Goal: Information Seeking & Learning: Learn about a topic

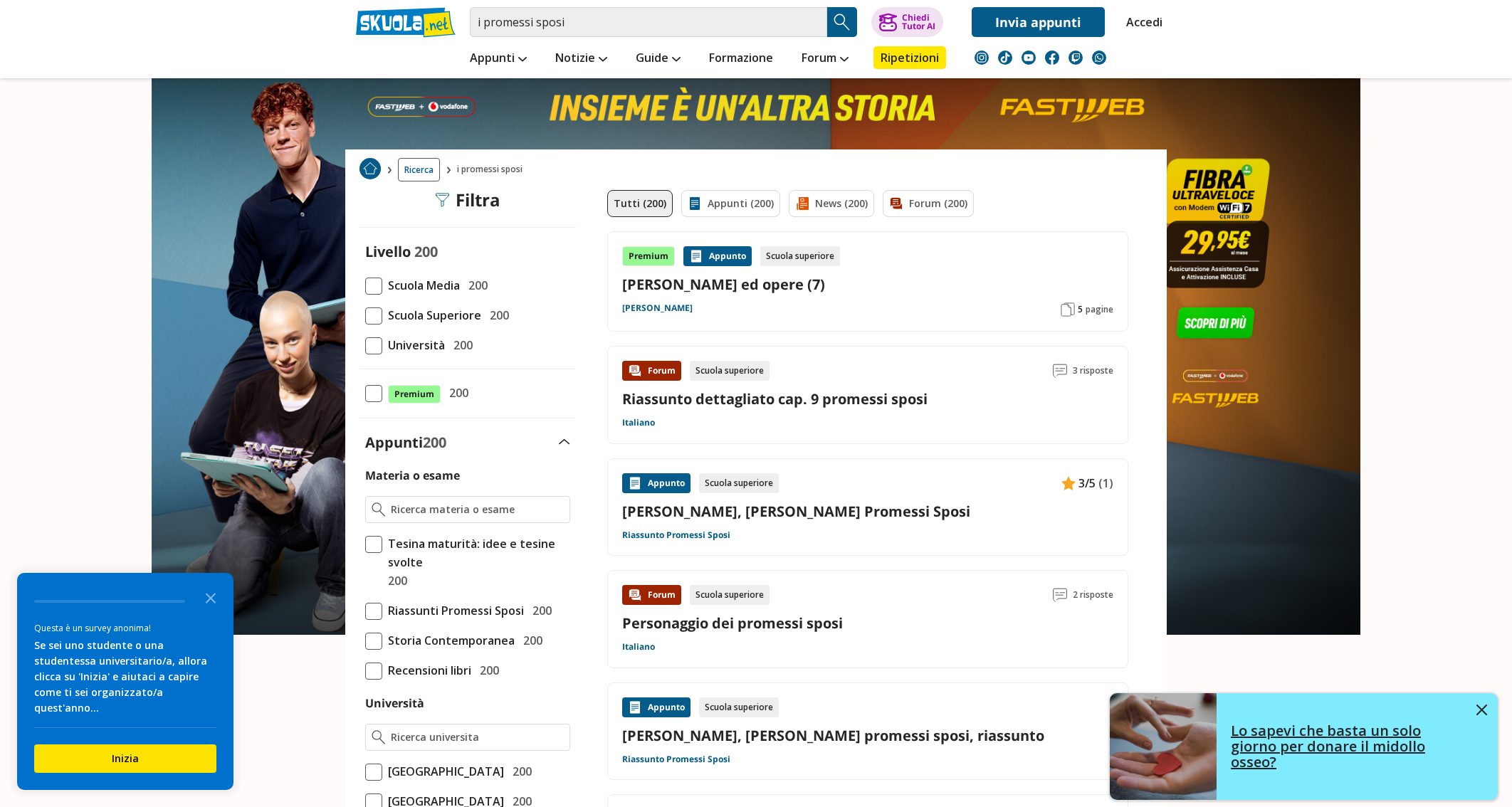
click at [1475, 710] on div "Lo sapevi che basta un solo giorno per donare il midollo osseo?" at bounding box center [1356, 747] width 281 height 76
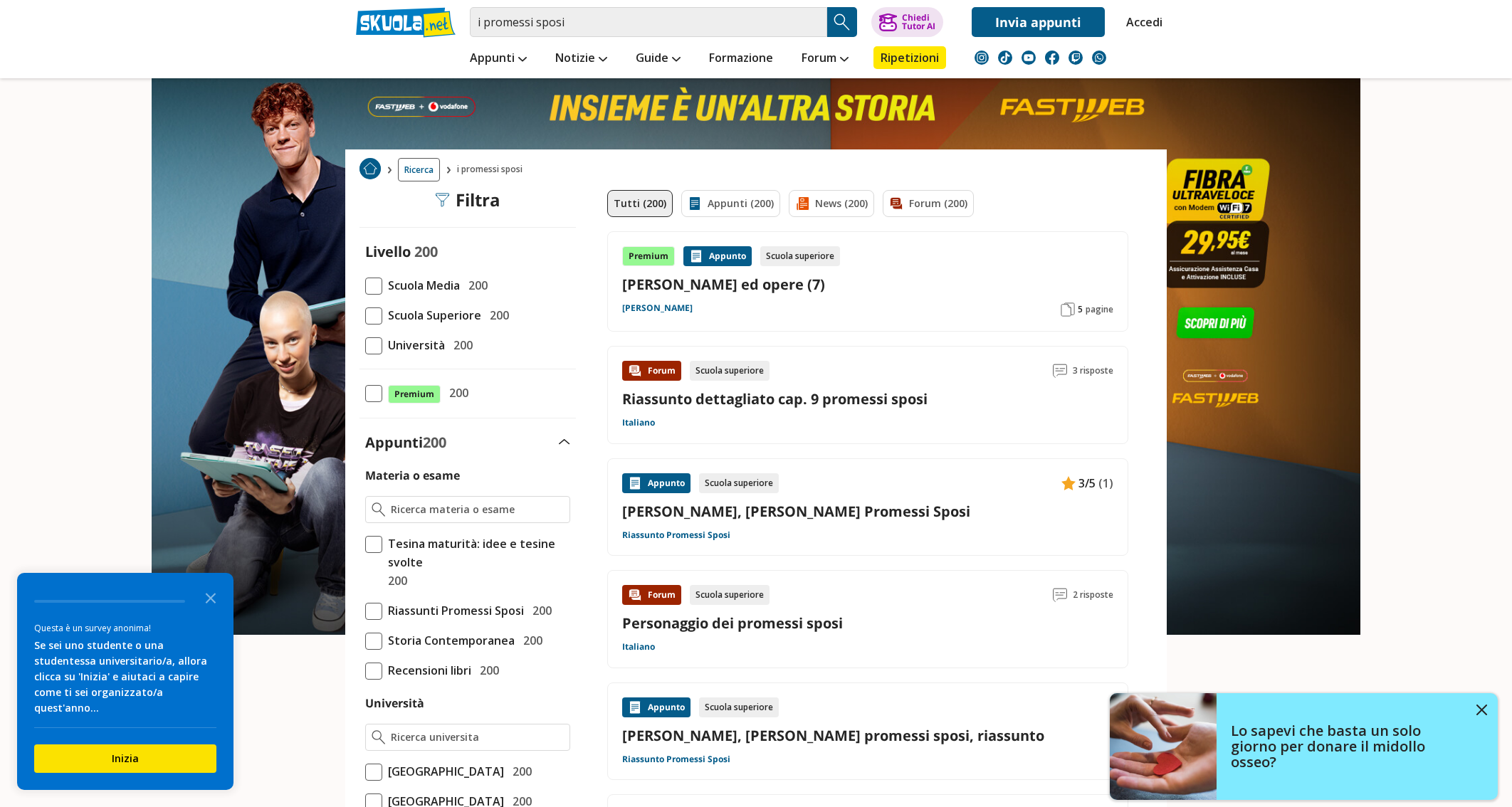
click at [369, 168] on img at bounding box center [370, 169] width 21 height 21
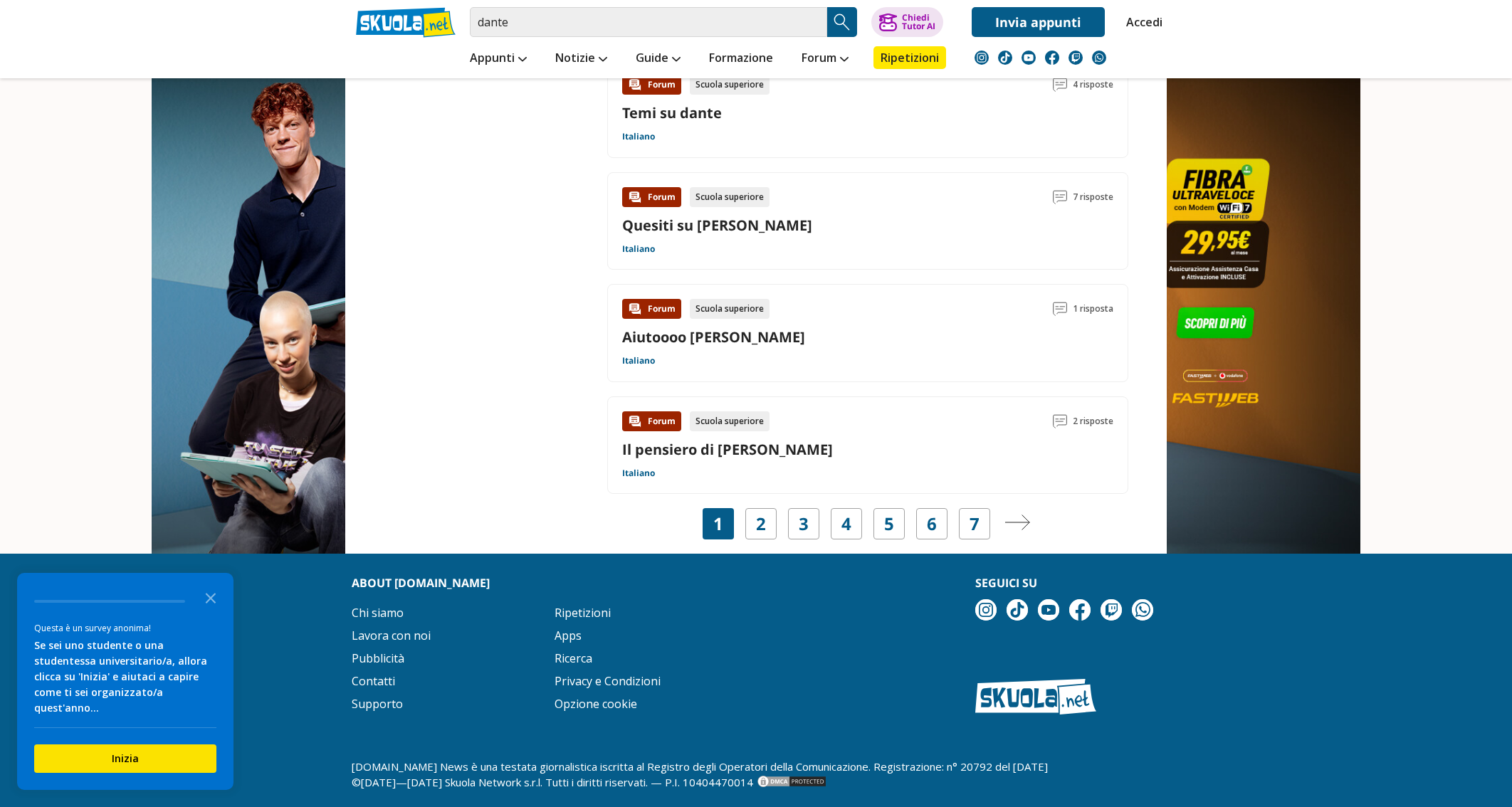
scroll to position [2248, 0]
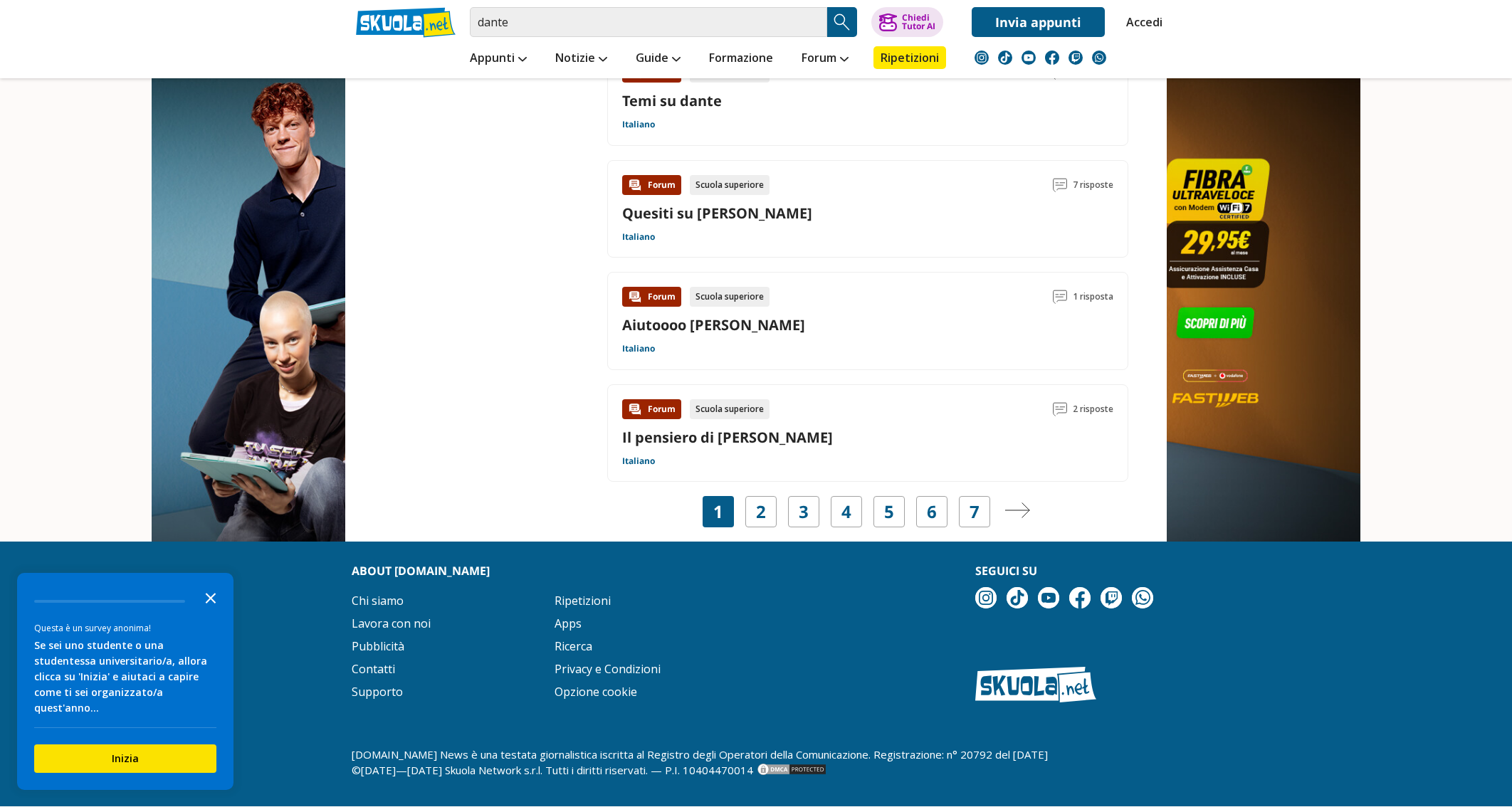
click at [216, 609] on icon "Close the survey" at bounding box center [210, 597] width 29 height 29
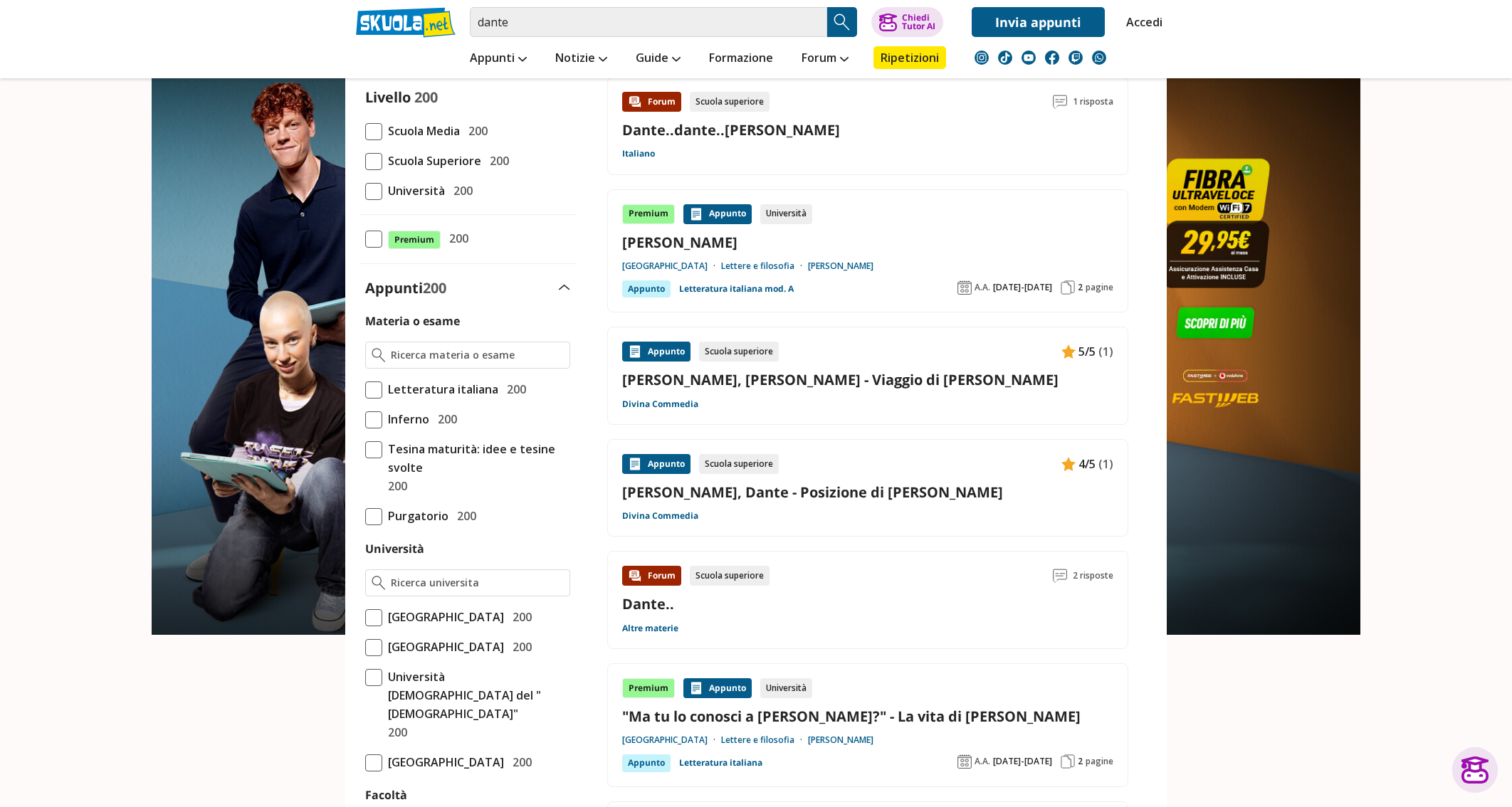
scroll to position [42, 0]
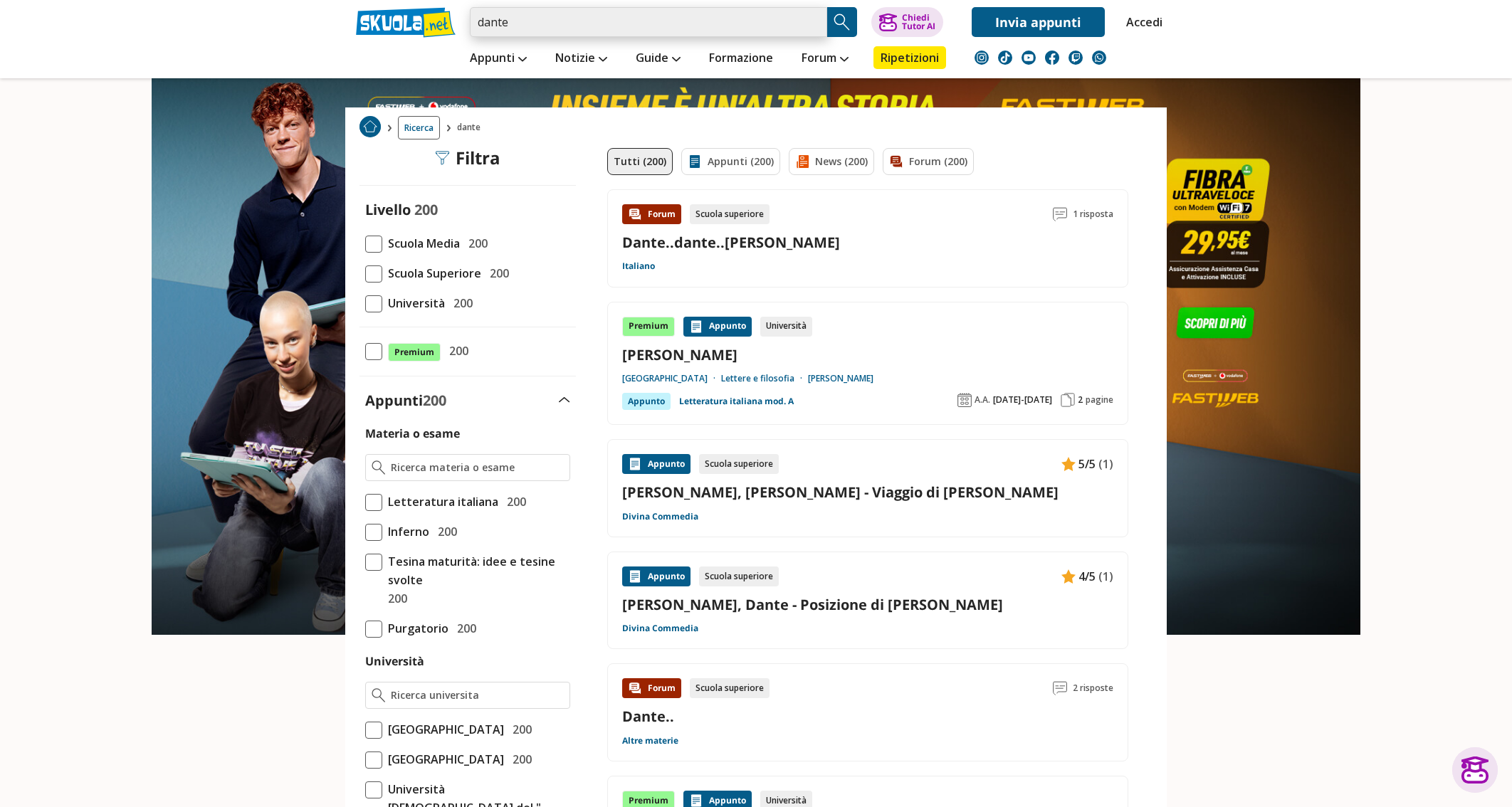
click at [564, 21] on input "dante" at bounding box center [648, 22] width 357 height 30
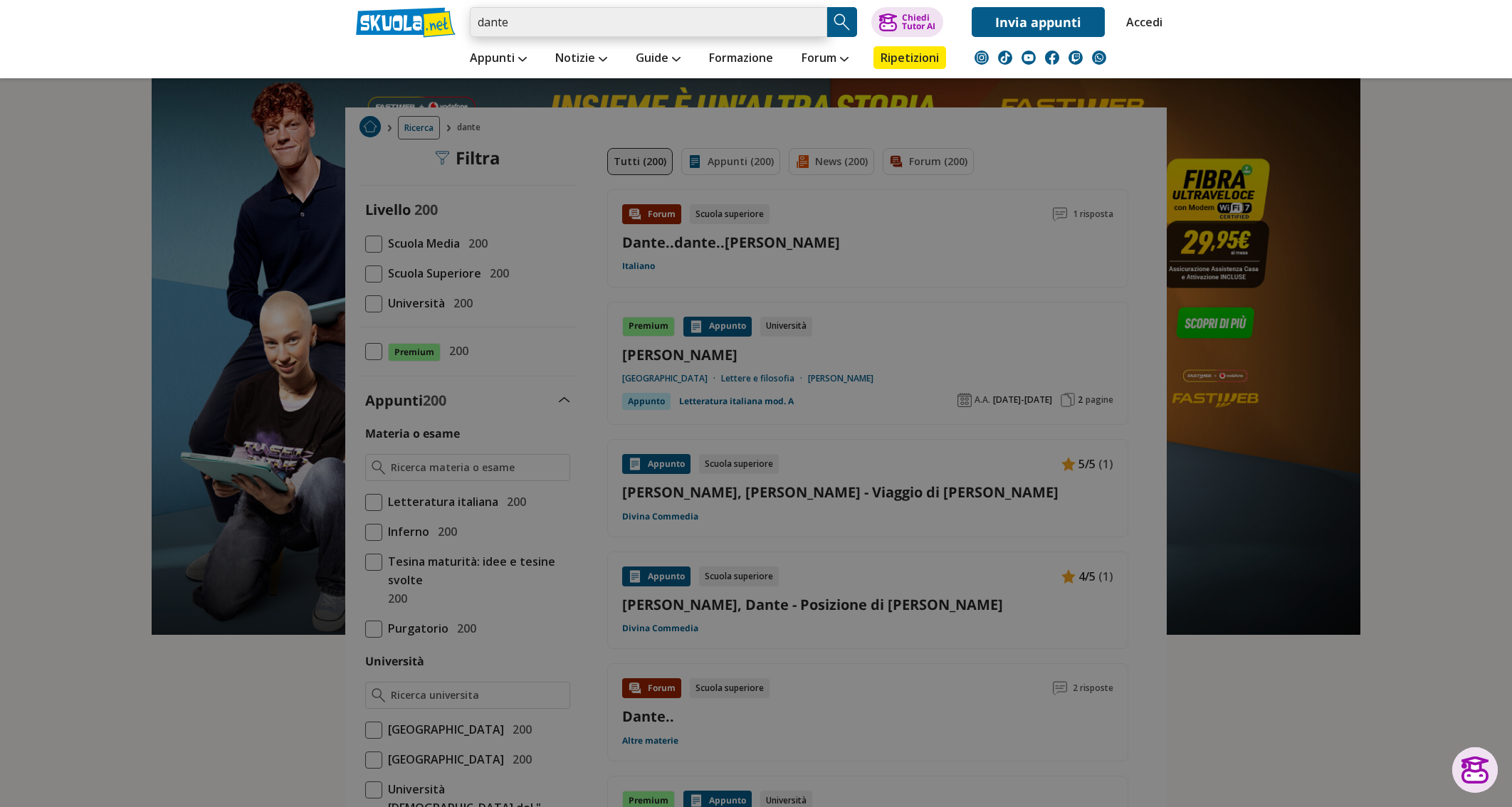
click at [564, 21] on input "dante" at bounding box center [648, 22] width 357 height 30
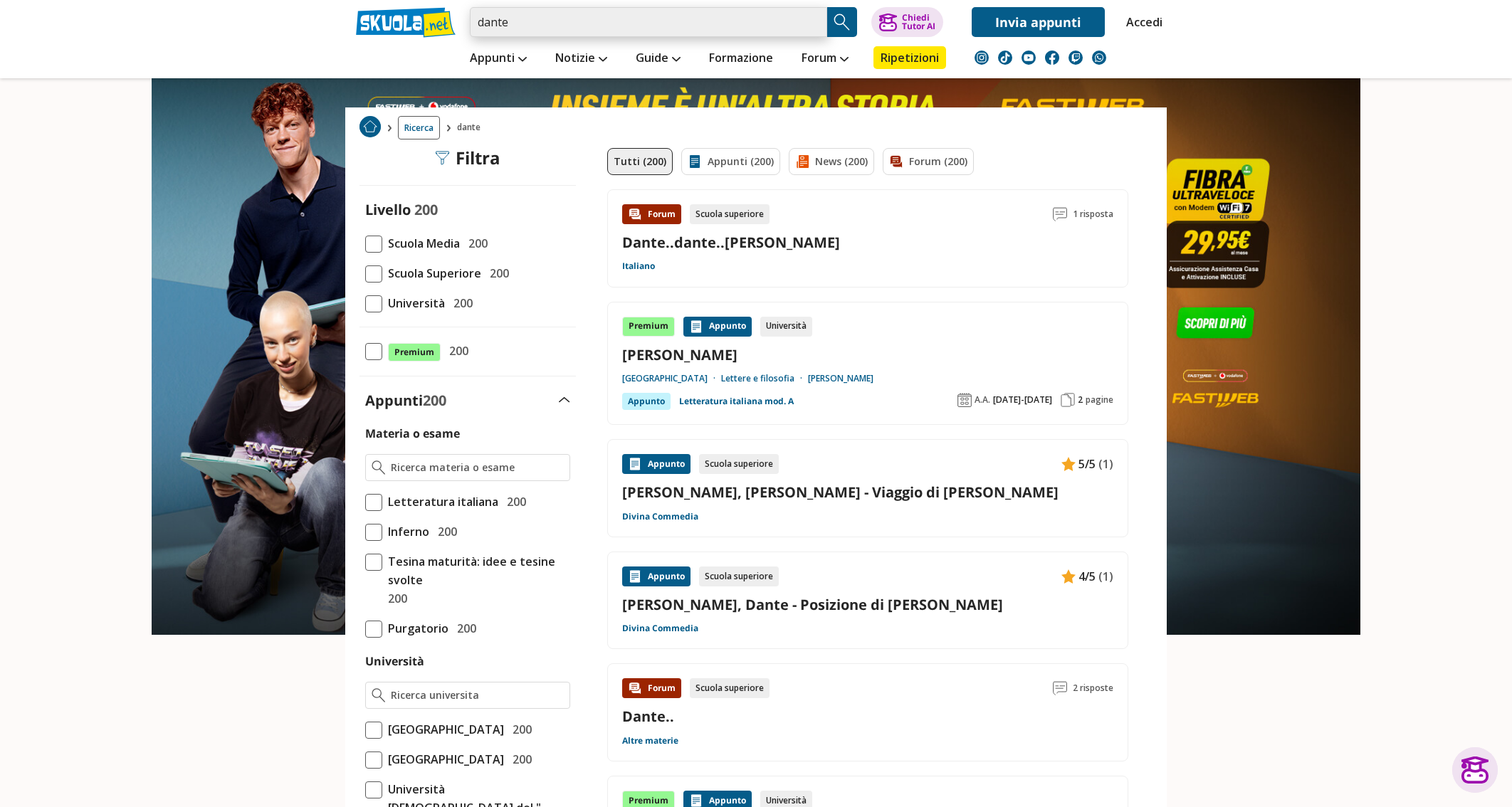
click at [564, 21] on input "dante" at bounding box center [648, 22] width 357 height 30
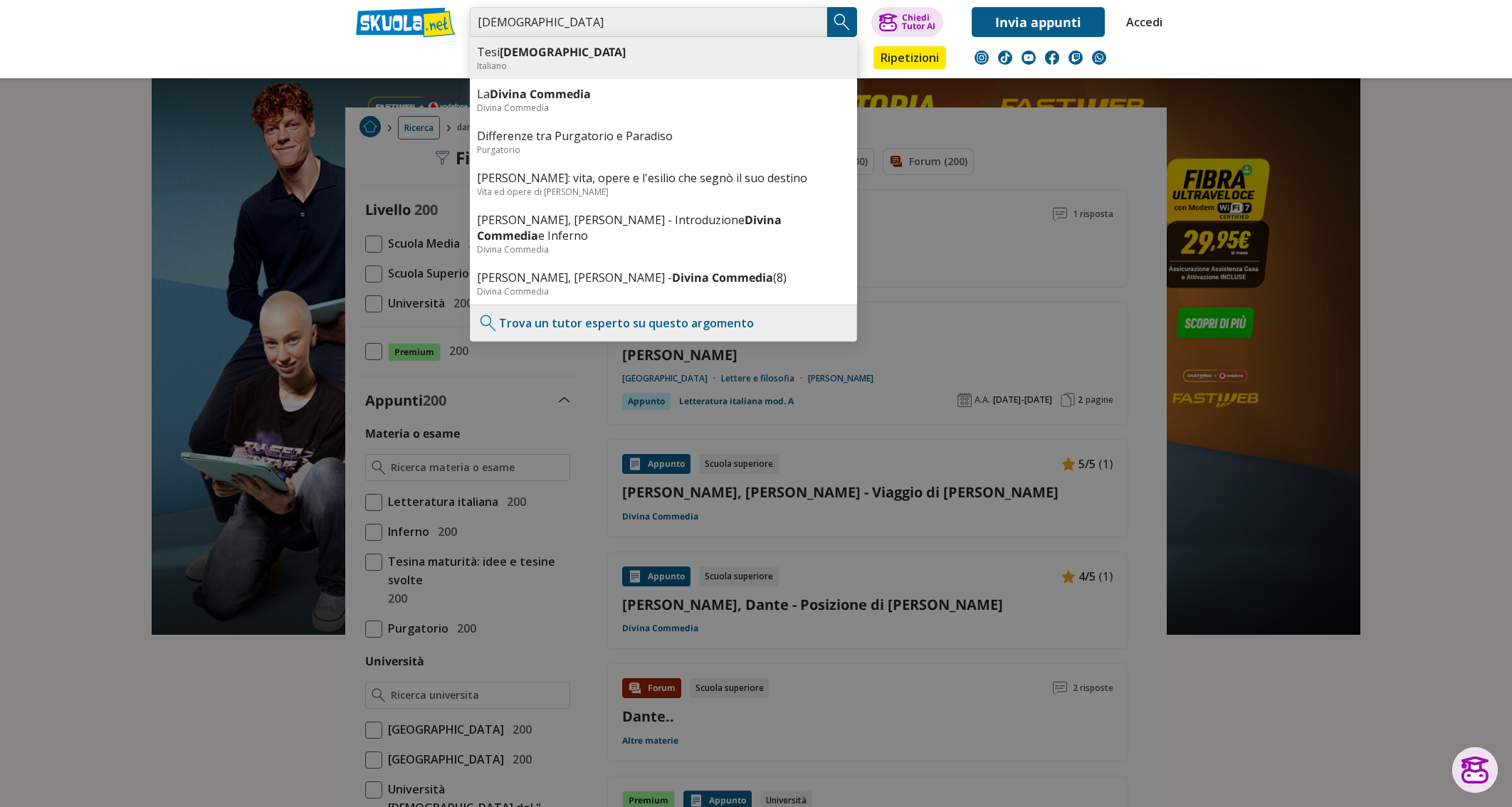
type input "[DEMOGRAPHIC_DATA]"
click at [575, 60] on div "Italiano" at bounding box center [663, 65] width 373 height 12
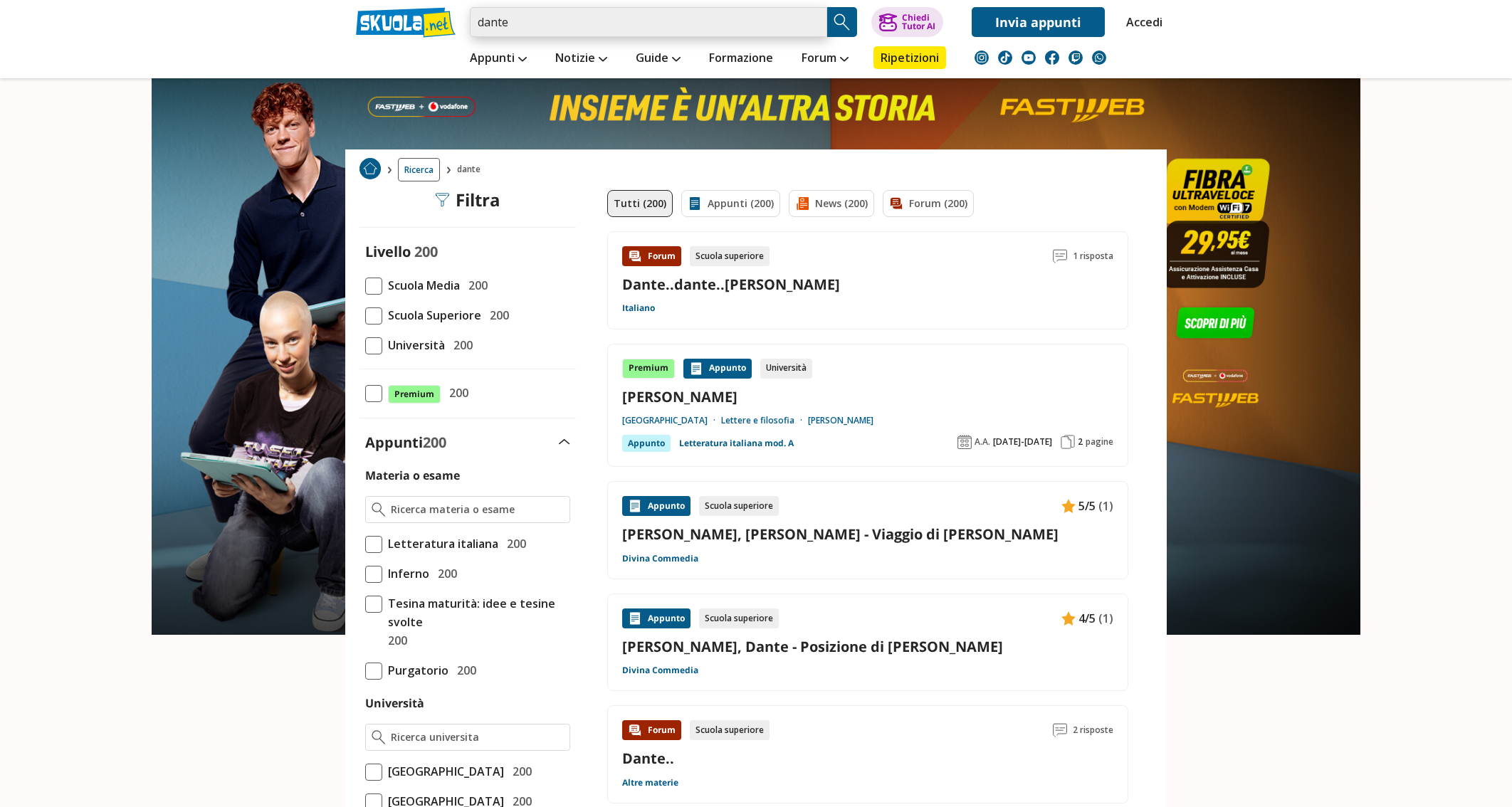
click at [572, 27] on input "dante" at bounding box center [648, 22] width 357 height 30
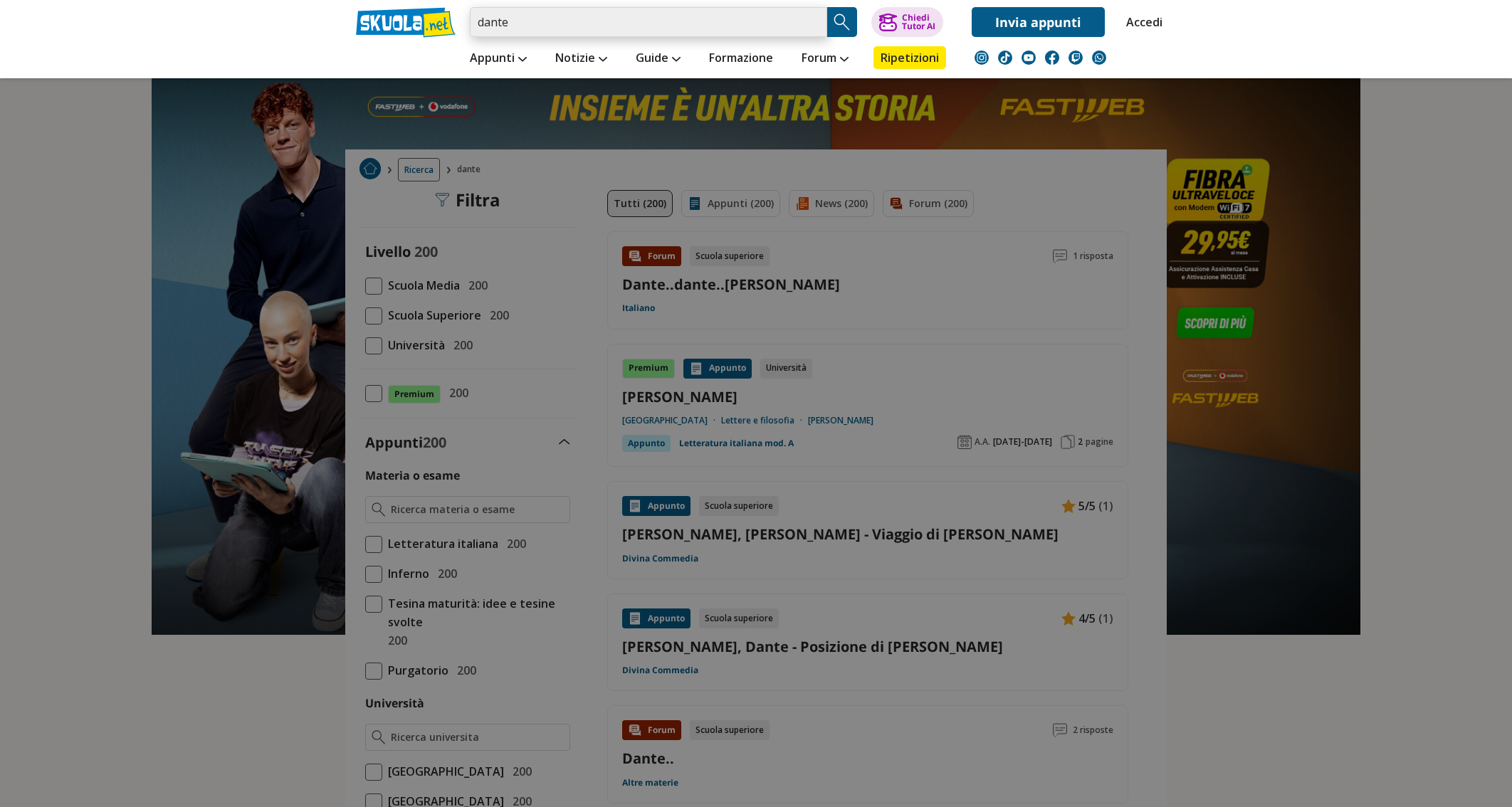
click at [572, 27] on input "dante" at bounding box center [648, 22] width 357 height 30
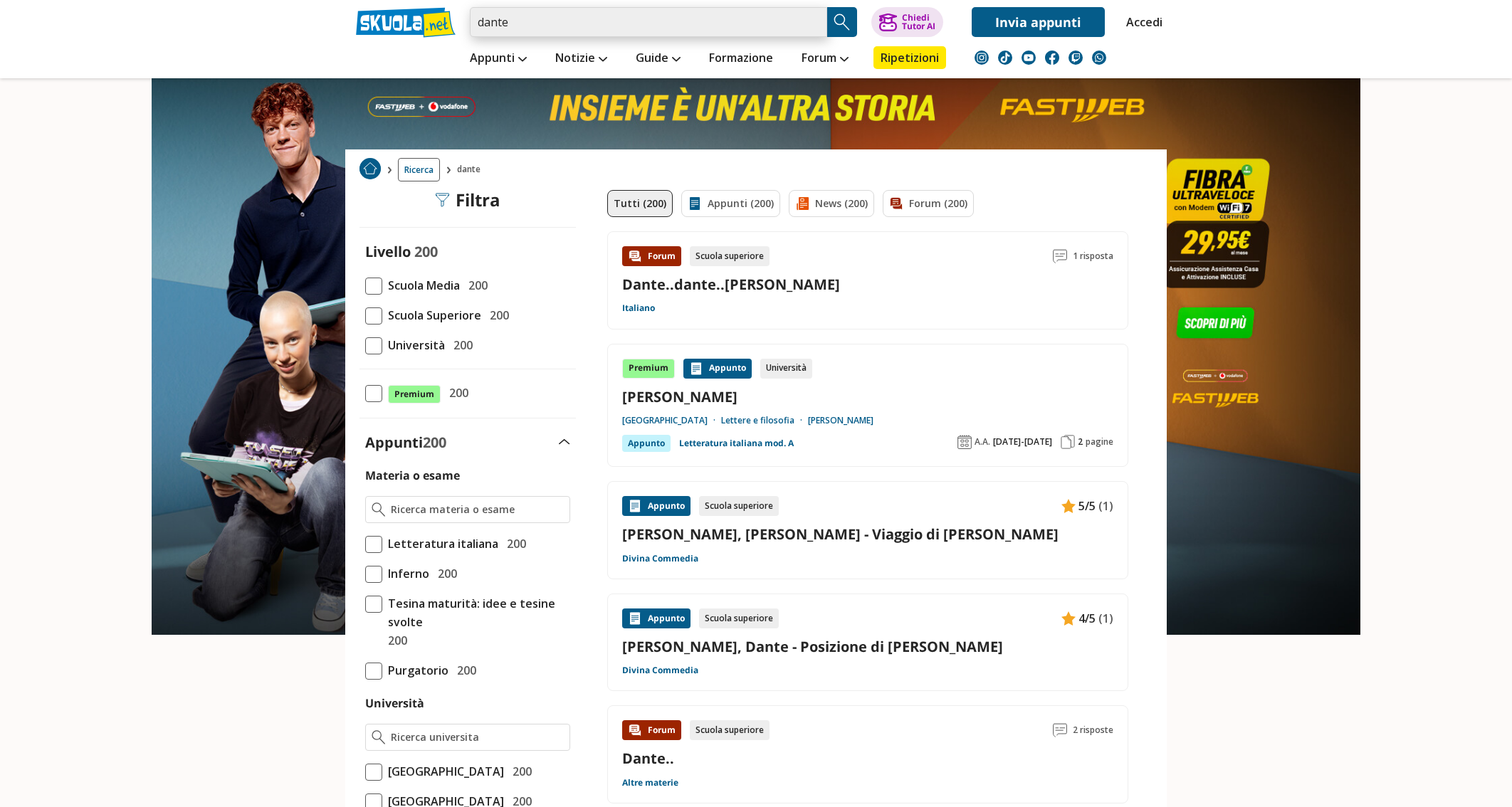
click at [572, 27] on input "dante" at bounding box center [648, 22] width 357 height 30
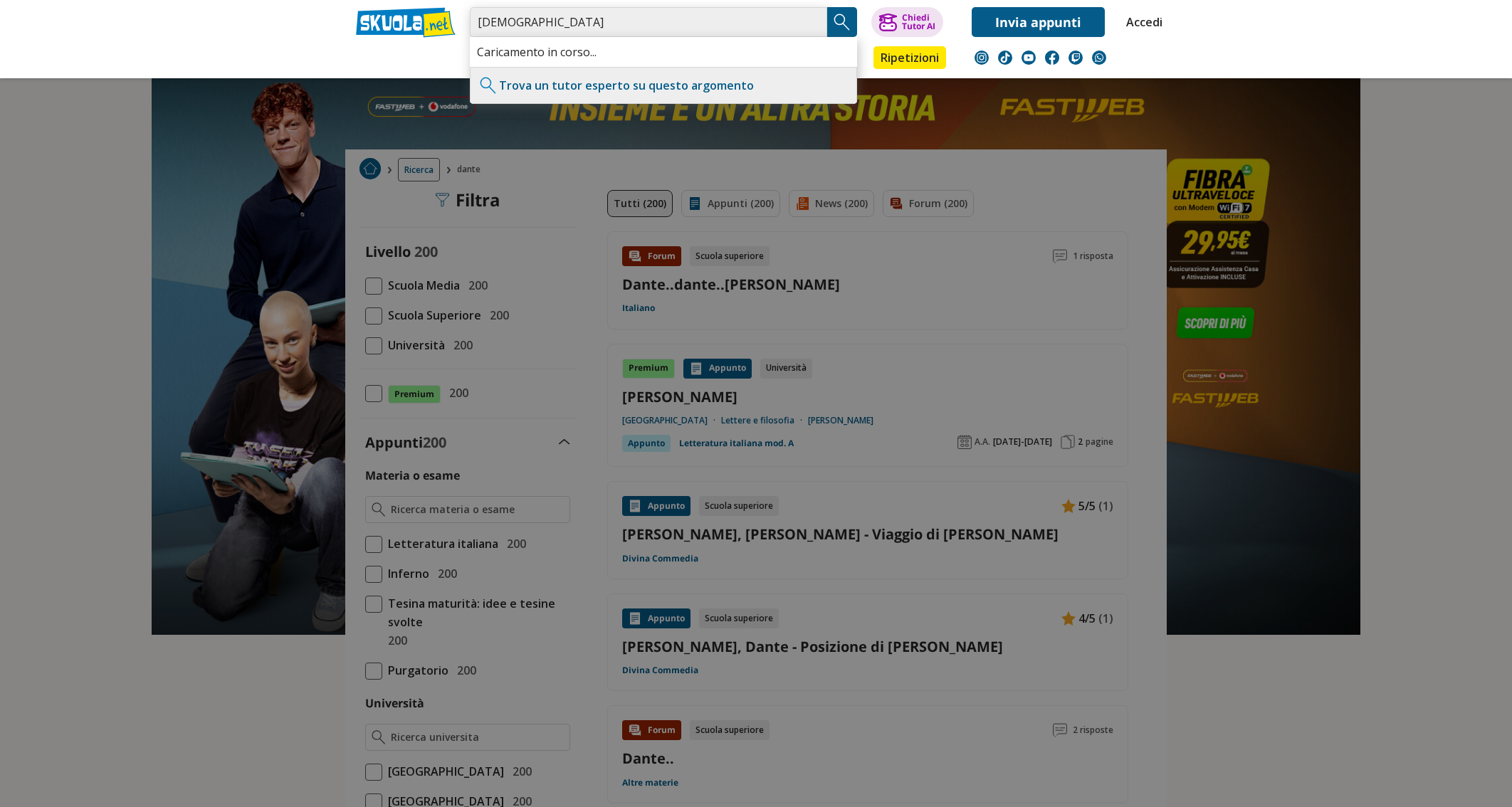
type input "[DEMOGRAPHIC_DATA]"
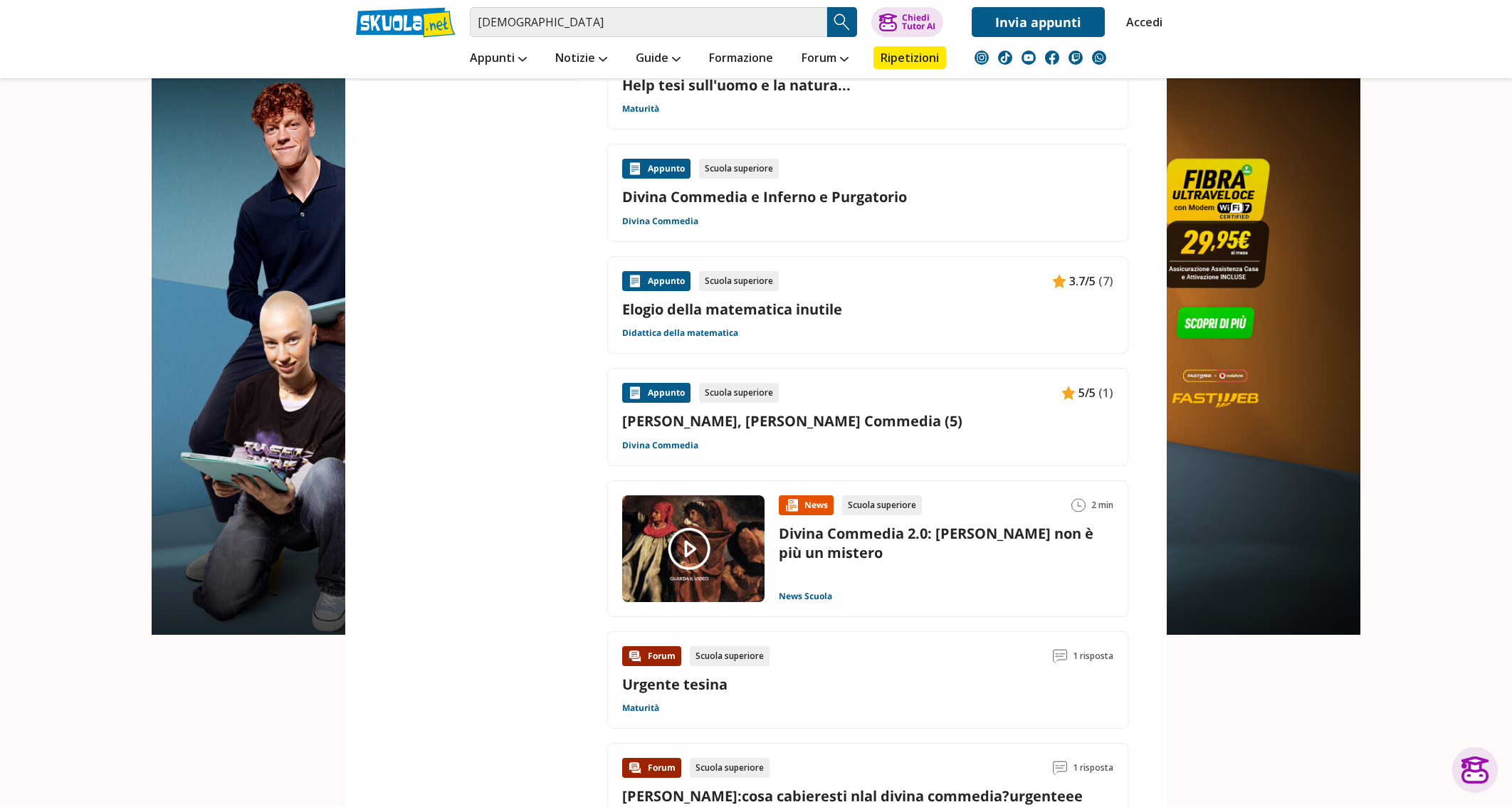
scroll to position [1708, 0]
